Goal: Information Seeking & Learning: Check status

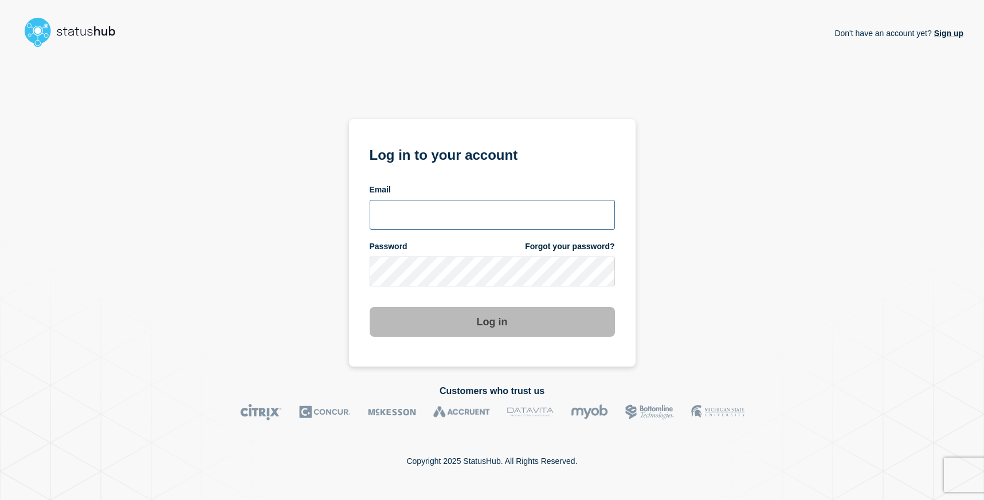
click at [443, 208] on input "email input" at bounding box center [492, 215] width 245 height 30
drag, startPoint x: 663, startPoint y: 237, endPoint x: 587, endPoint y: 213, distance: 80.1
click at [661, 237] on div "Don't have an account yet? Sign up Log in to your account Email Password Forgot…" at bounding box center [492, 209] width 943 height 315
click at [581, 210] on input "email input" at bounding box center [492, 215] width 245 height 30
click at [0, 500] on com-1password-button at bounding box center [0, 500] width 0 height 0
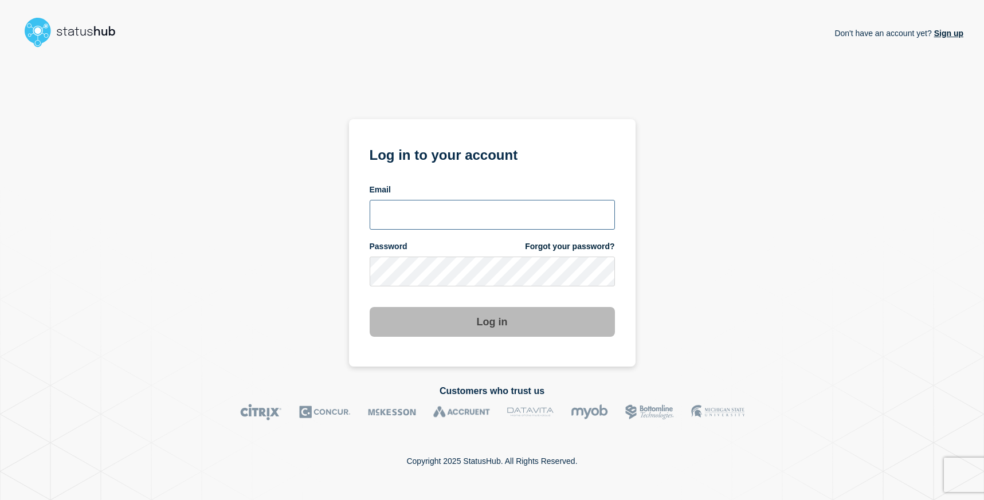
click at [451, 220] on input "email input" at bounding box center [492, 215] width 245 height 30
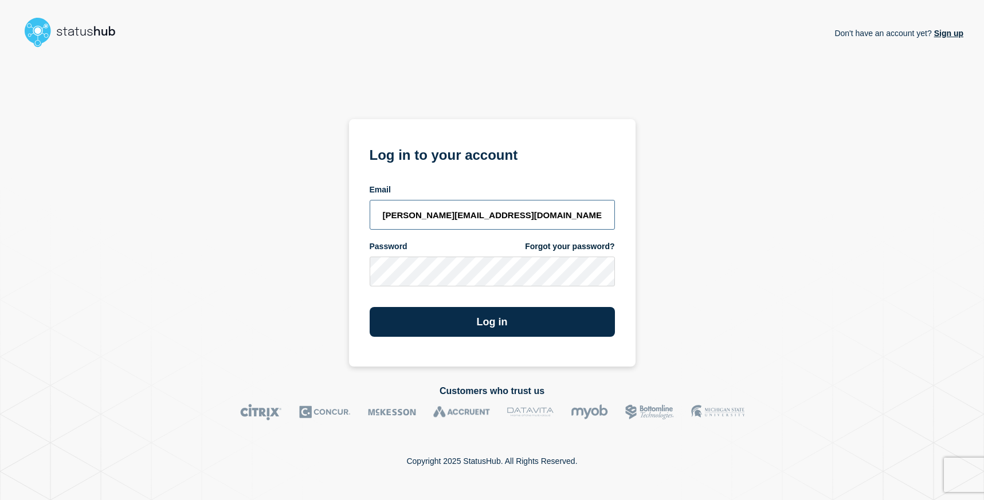
type input "david.wei@bazaarvoice.com"
click at [370, 307] on button "Log in" at bounding box center [492, 322] width 245 height 30
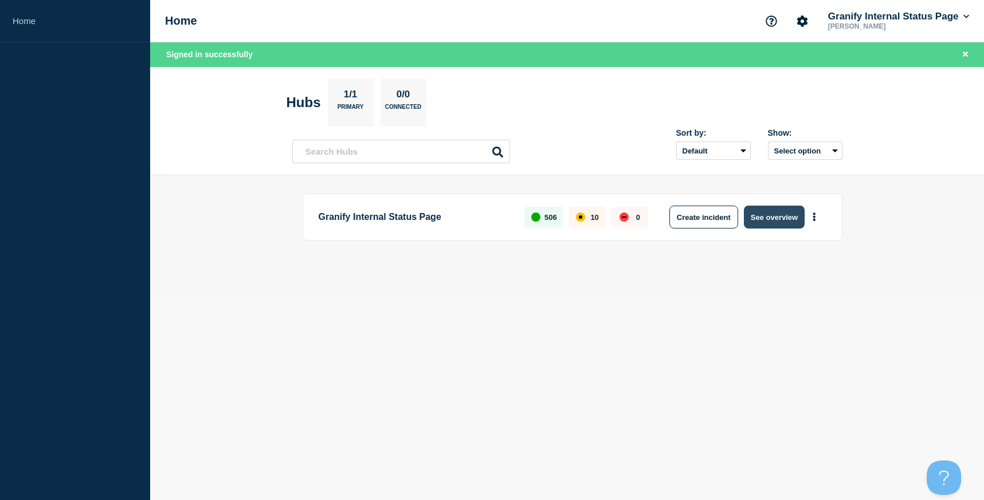
click at [765, 222] on button "See overview" at bounding box center [774, 217] width 61 height 23
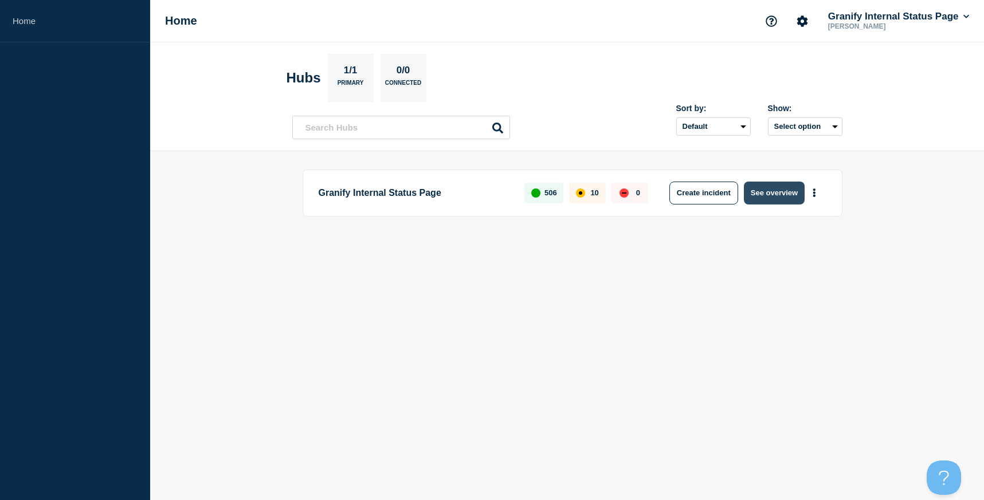
click at [764, 191] on button "See overview" at bounding box center [774, 193] width 61 height 23
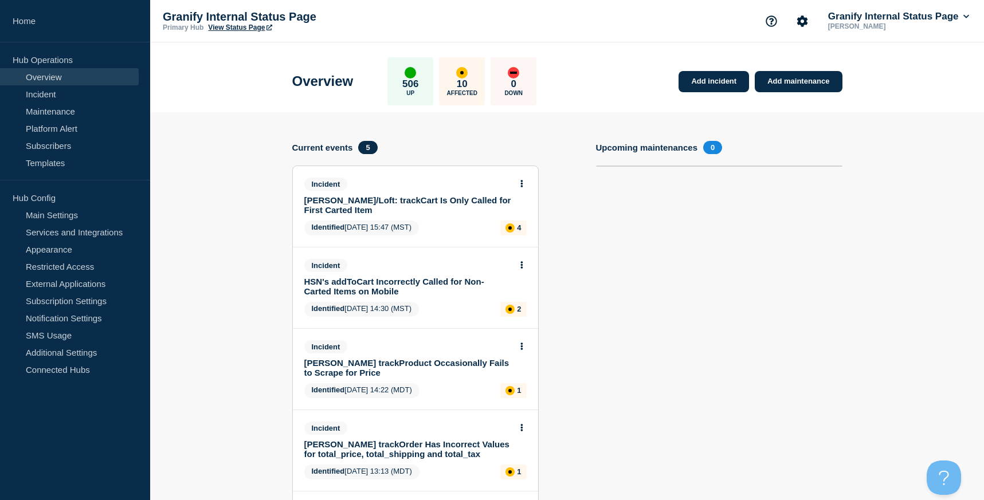
click at [54, 73] on link "Overview" at bounding box center [69, 76] width 139 height 17
click at [59, 57] on p "Hub Operations" at bounding box center [75, 59] width 150 height 17
click at [49, 91] on link "Incident" at bounding box center [69, 93] width 139 height 17
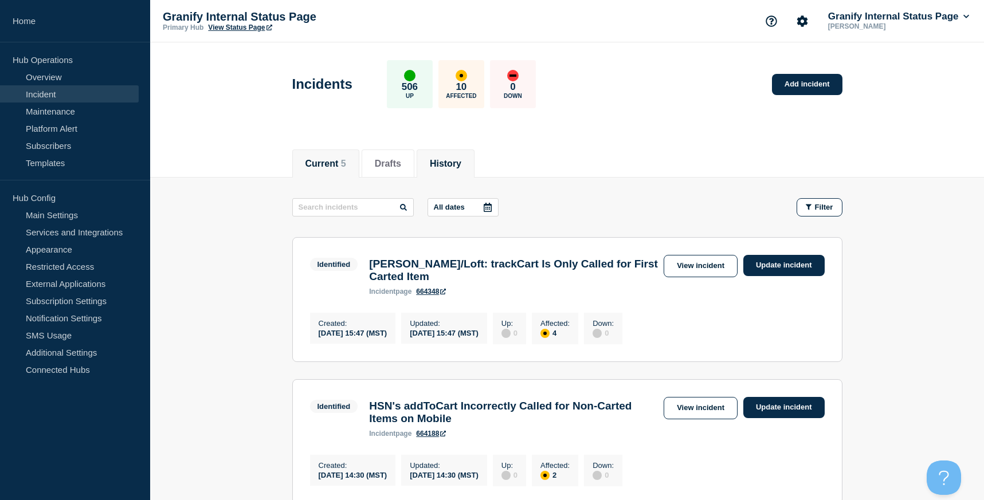
click at [439, 167] on button "History" at bounding box center [446, 164] width 32 height 10
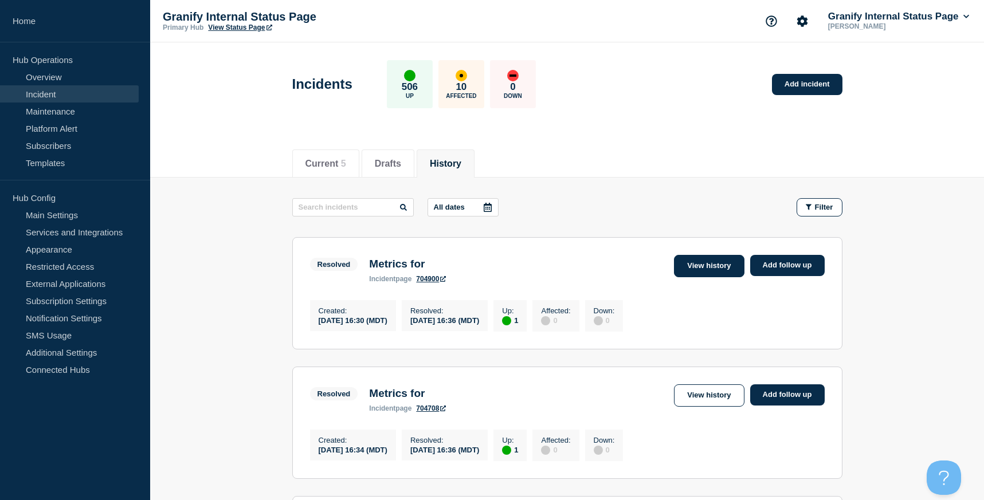
click at [690, 269] on link "View history" at bounding box center [709, 266] width 70 height 22
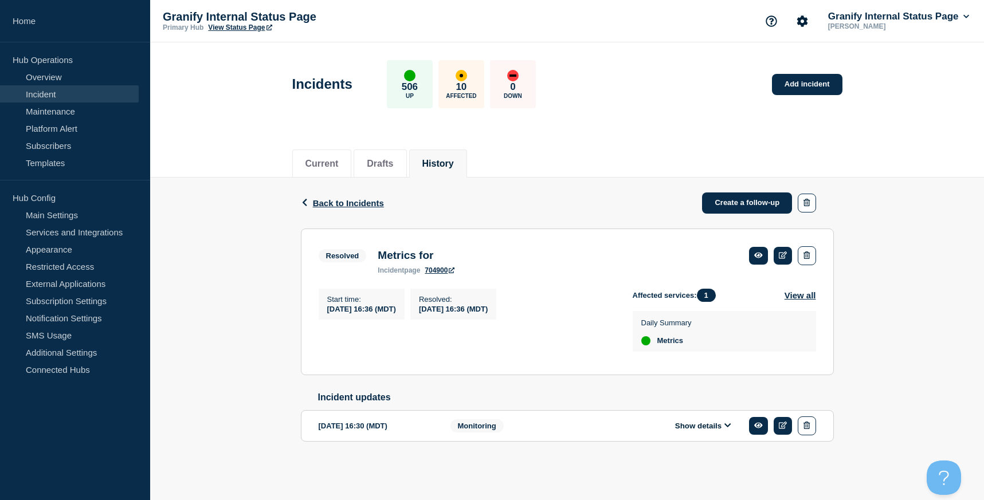
scroll to position [9, 0]
click at [797, 290] on button "View all" at bounding box center [801, 295] width 32 height 13
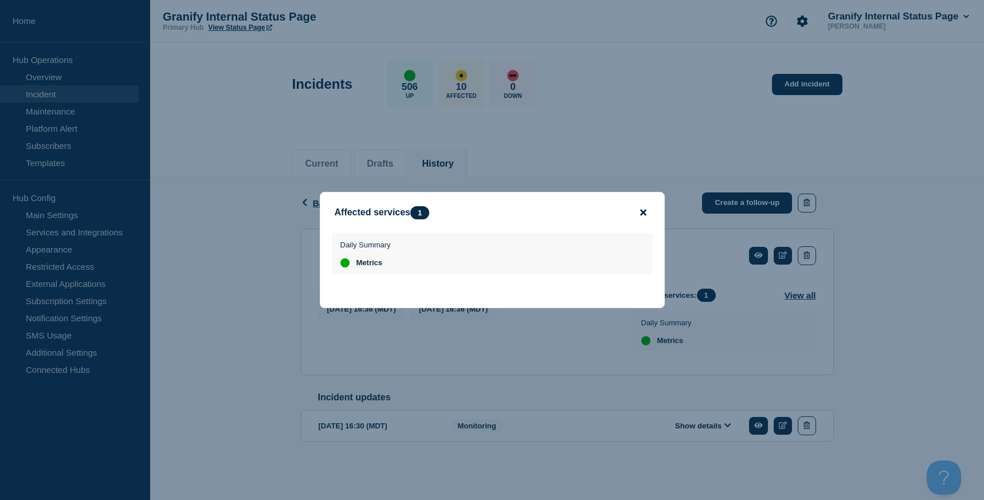
click at [642, 210] on icon "close button" at bounding box center [643, 213] width 6 height 6
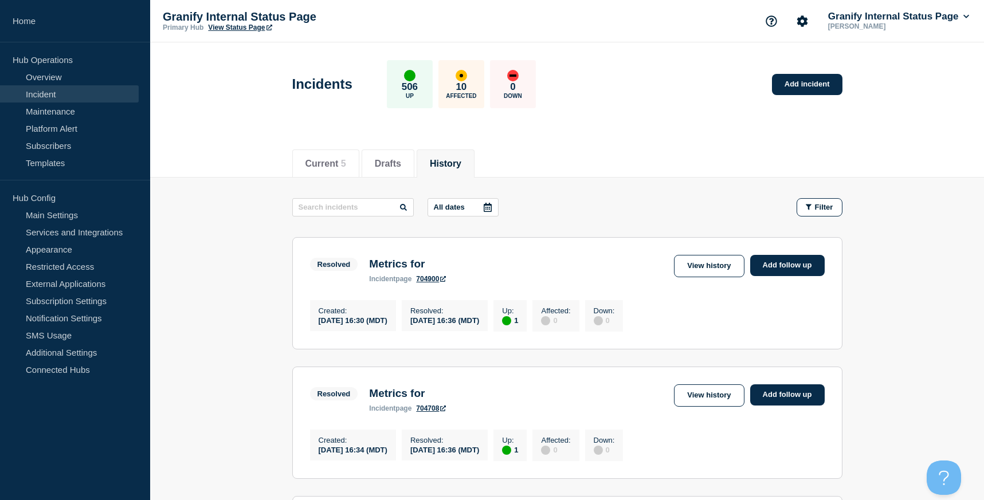
click at [721, 323] on div "Created : [DATE] 16:30 (MDT) Resolved : [DATE] 16:36 (MDT) Up : 1 Affected : 0 …" at bounding box center [567, 315] width 515 height 34
click at [432, 283] on link "704900" at bounding box center [431, 279] width 30 height 8
